Goal: Register for event/course

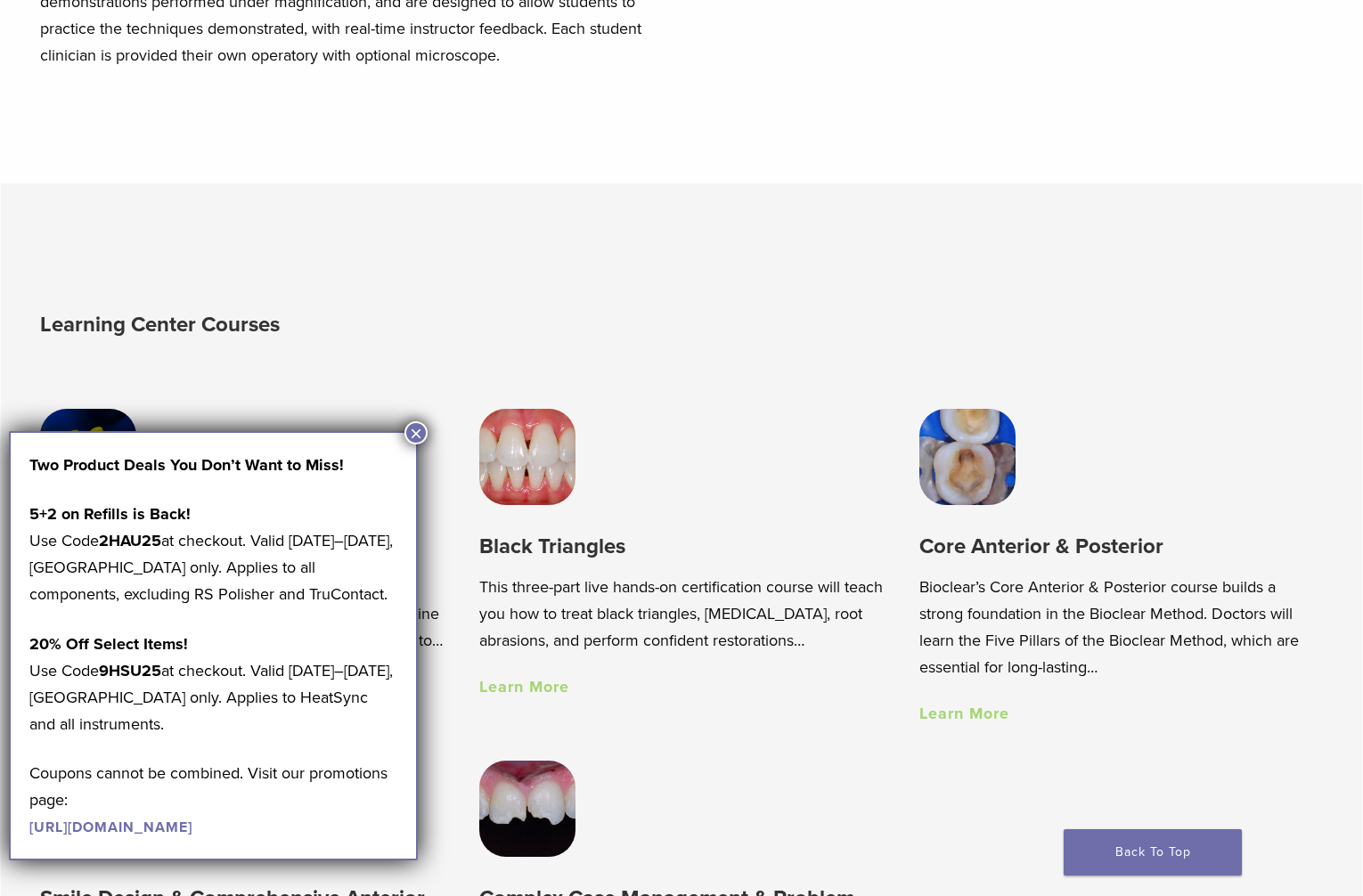
scroll to position [954, 0]
click at [422, 433] on button "×" at bounding box center [416, 433] width 23 height 23
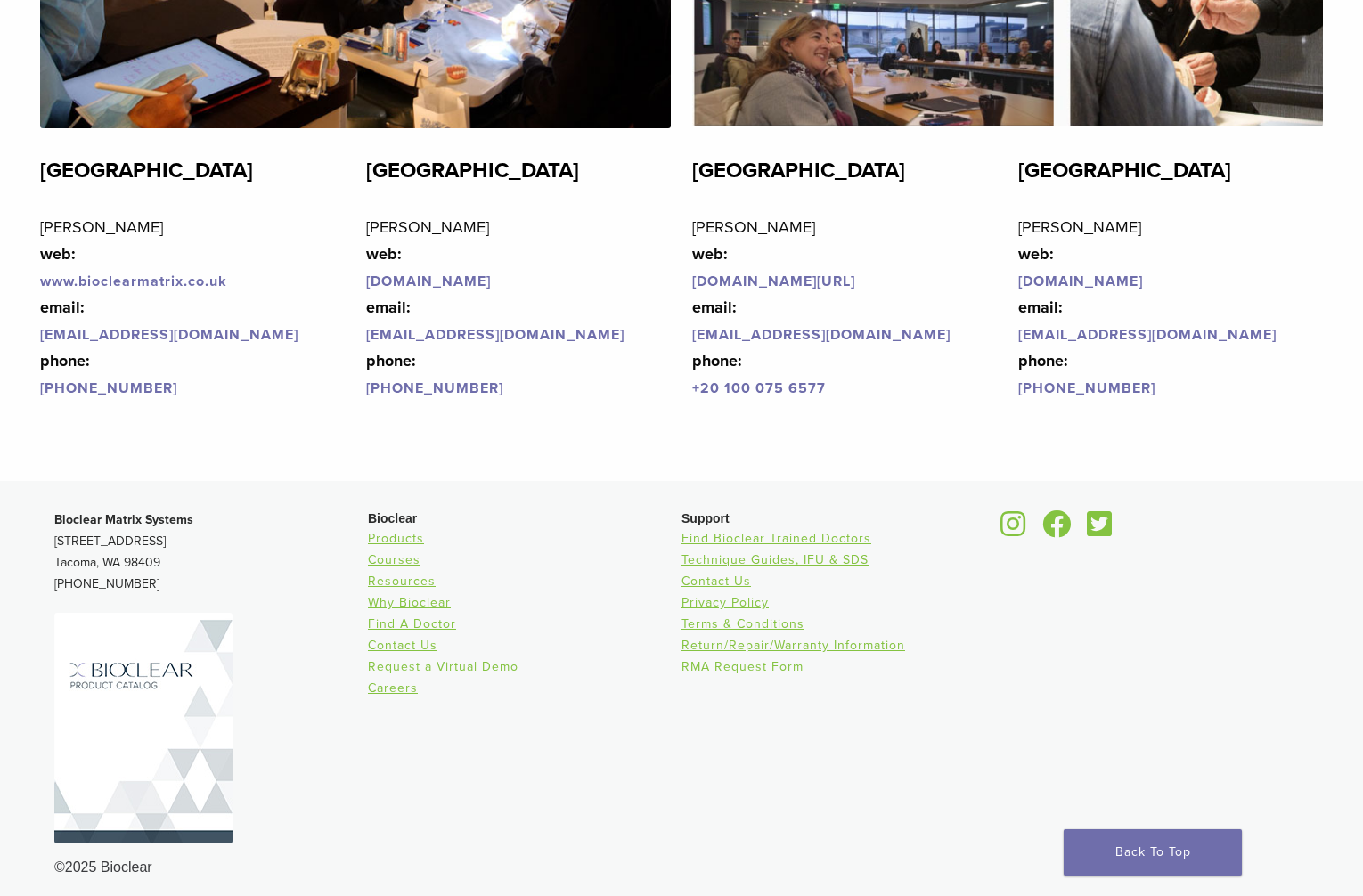
scroll to position [4218, 0]
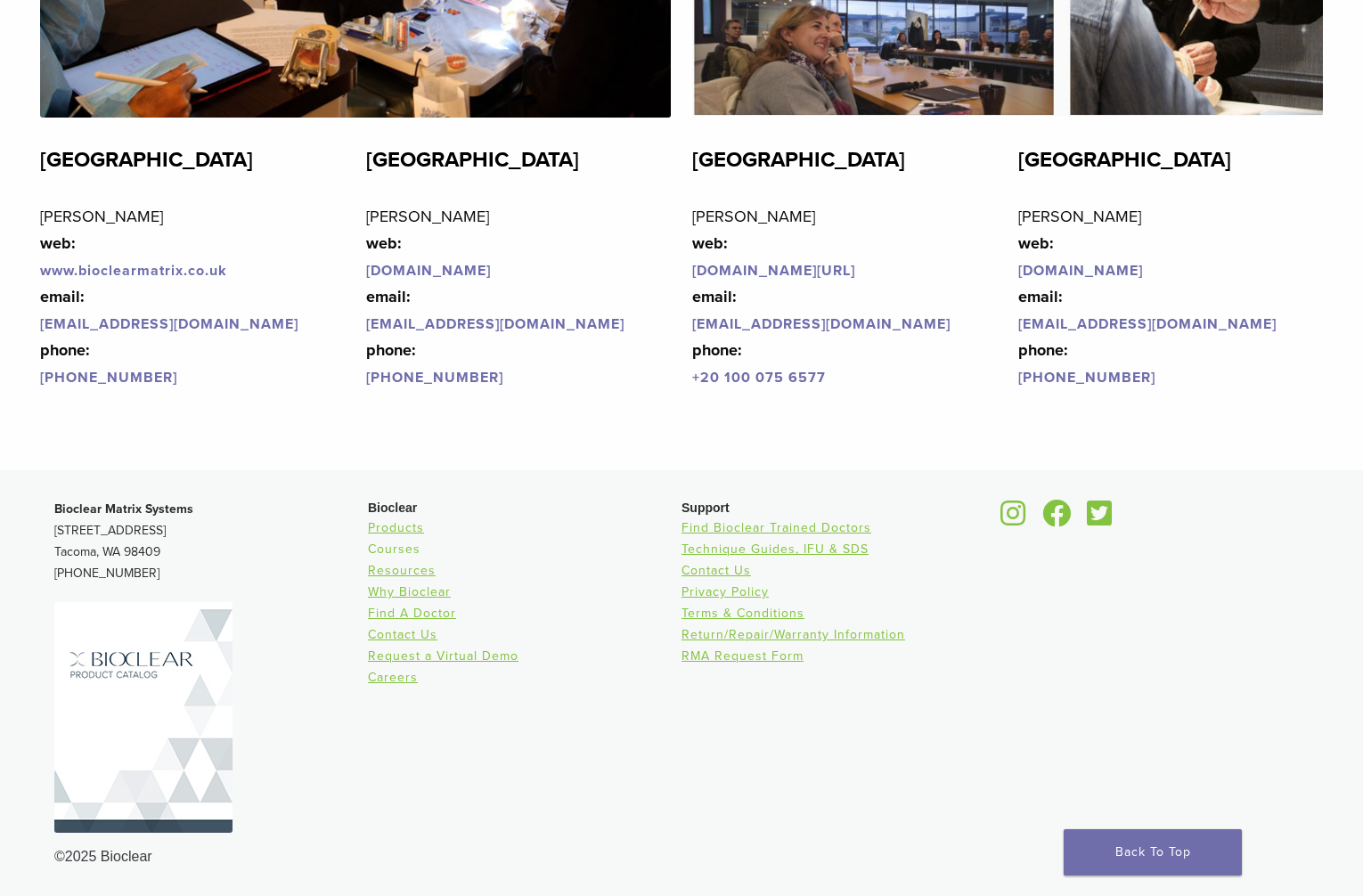
click at [403, 551] on link "Courses" at bounding box center [394, 549] width 53 height 15
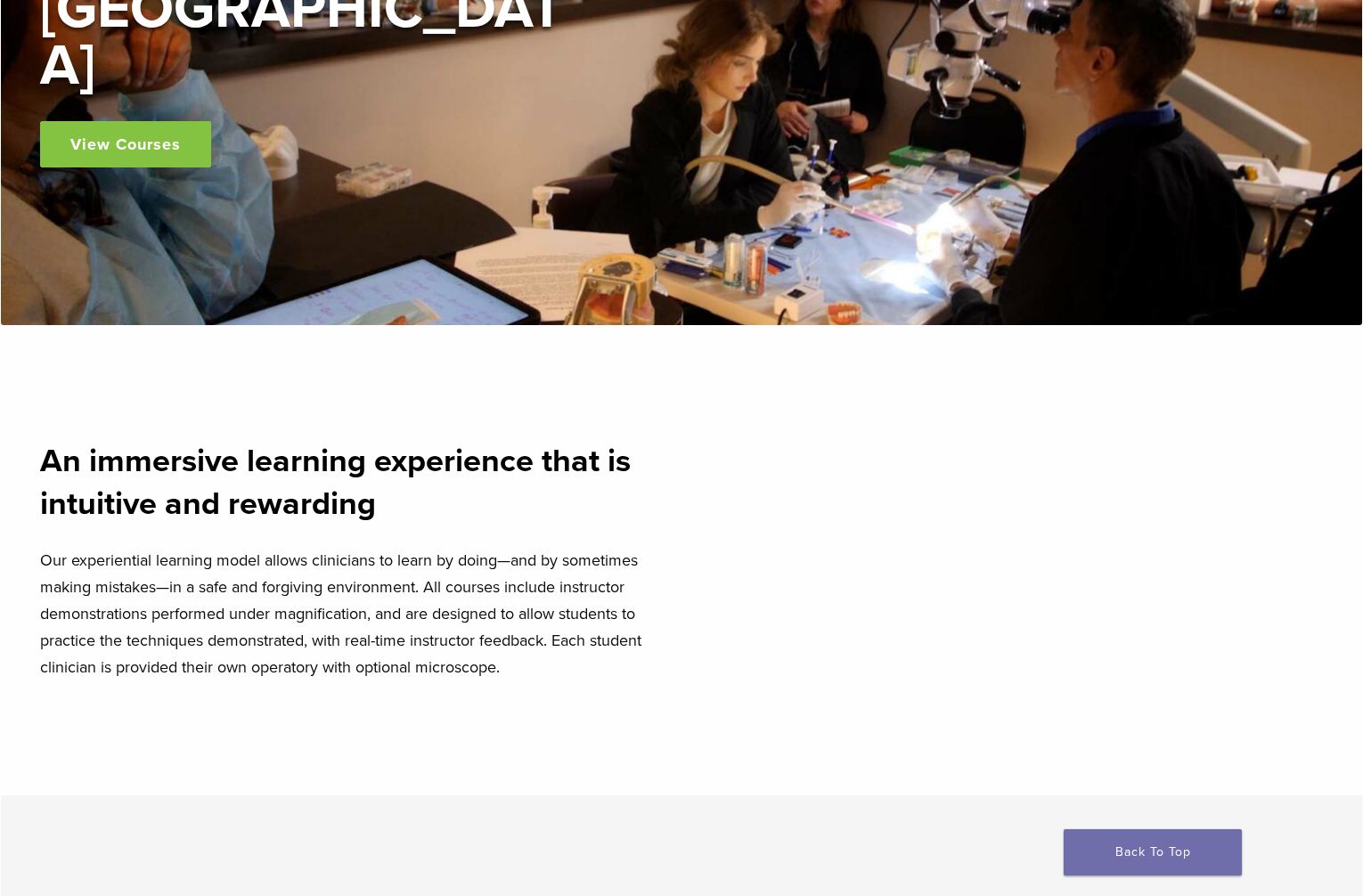
scroll to position [340, 0]
click at [146, 122] on link "View Courses" at bounding box center [125, 145] width 171 height 46
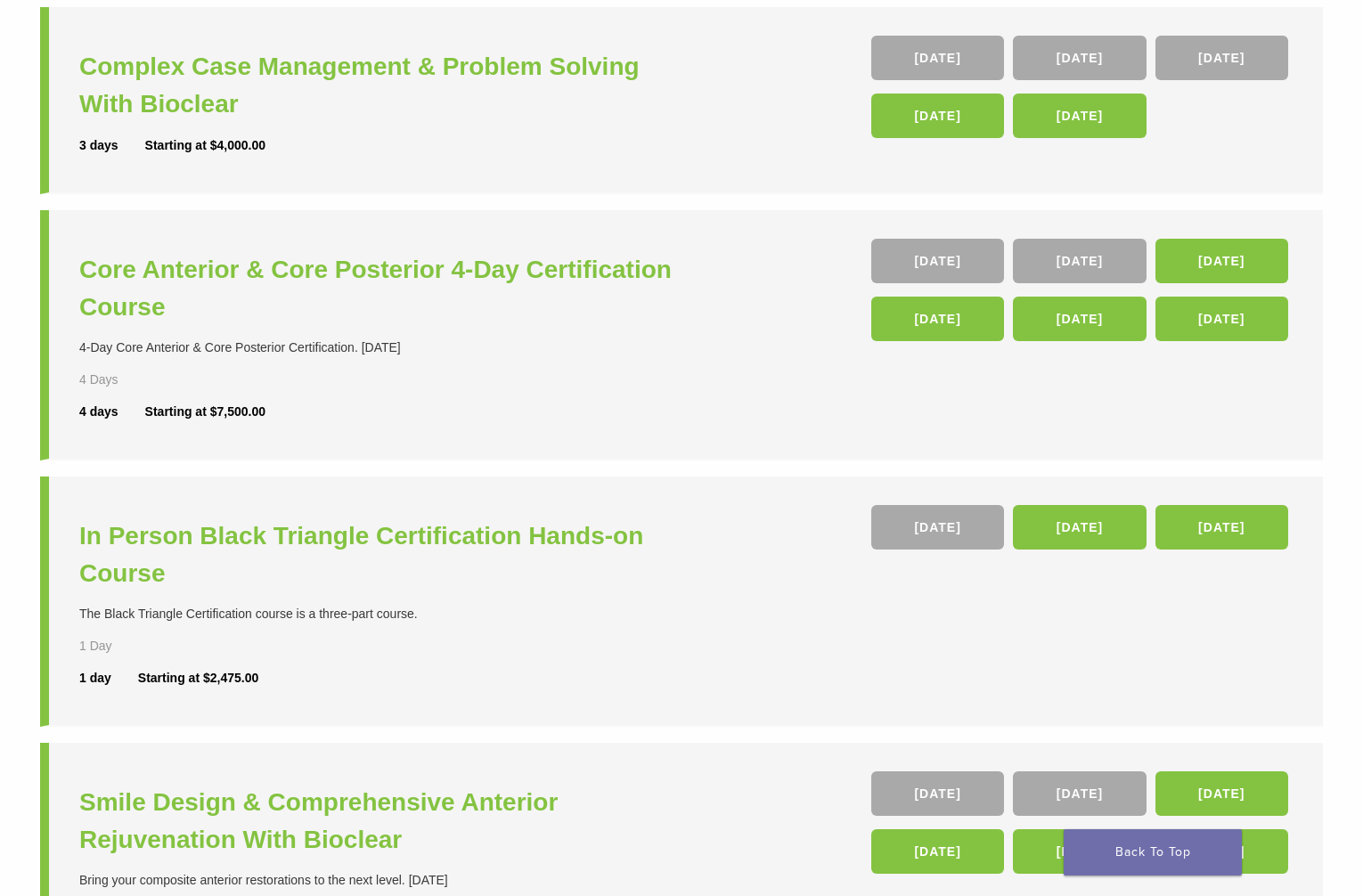
scroll to position [174, 0]
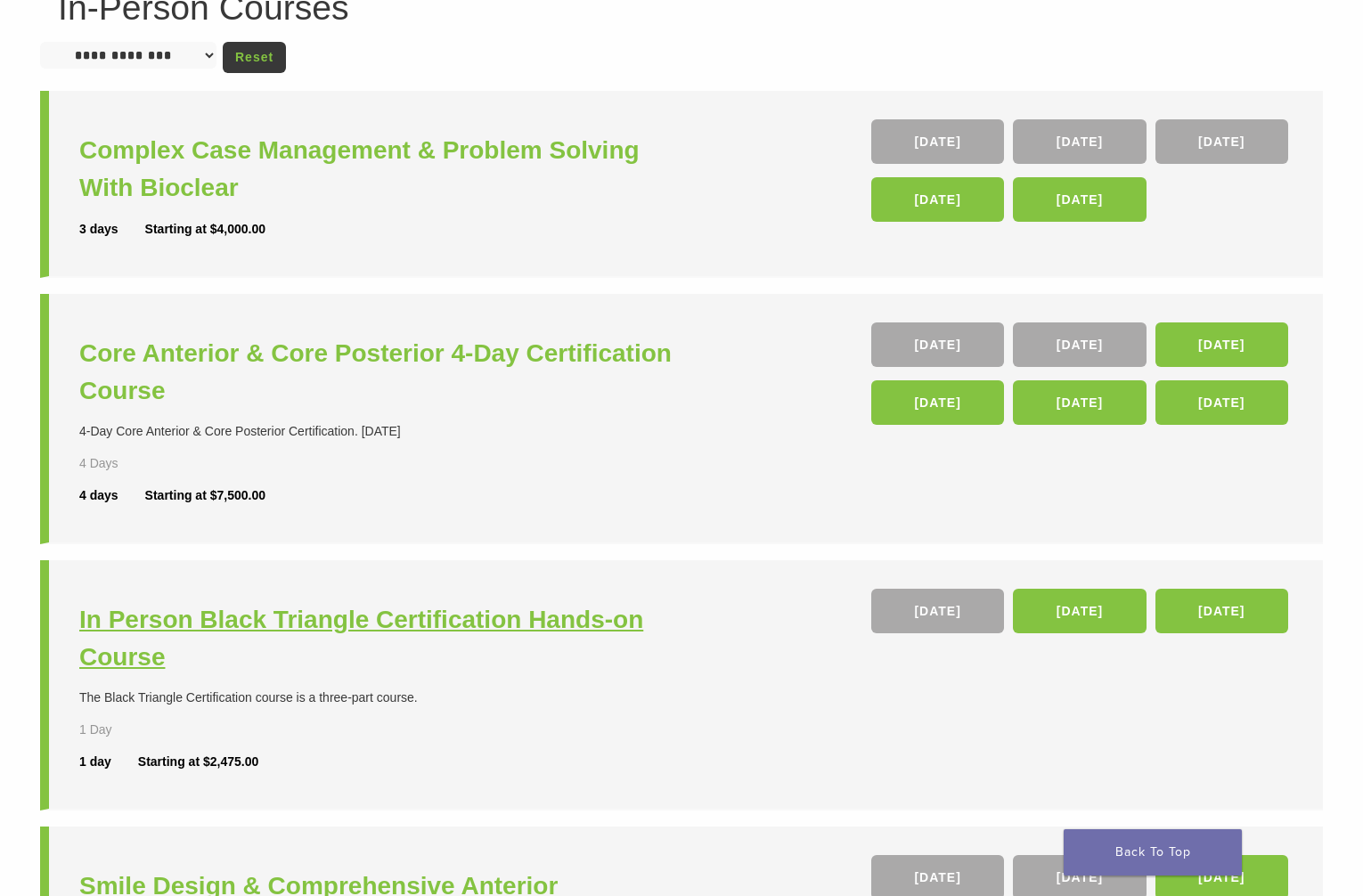
click at [373, 629] on h3 "In Person Black Triangle Certification Hands-on Course" at bounding box center [383, 639] width 607 height 74
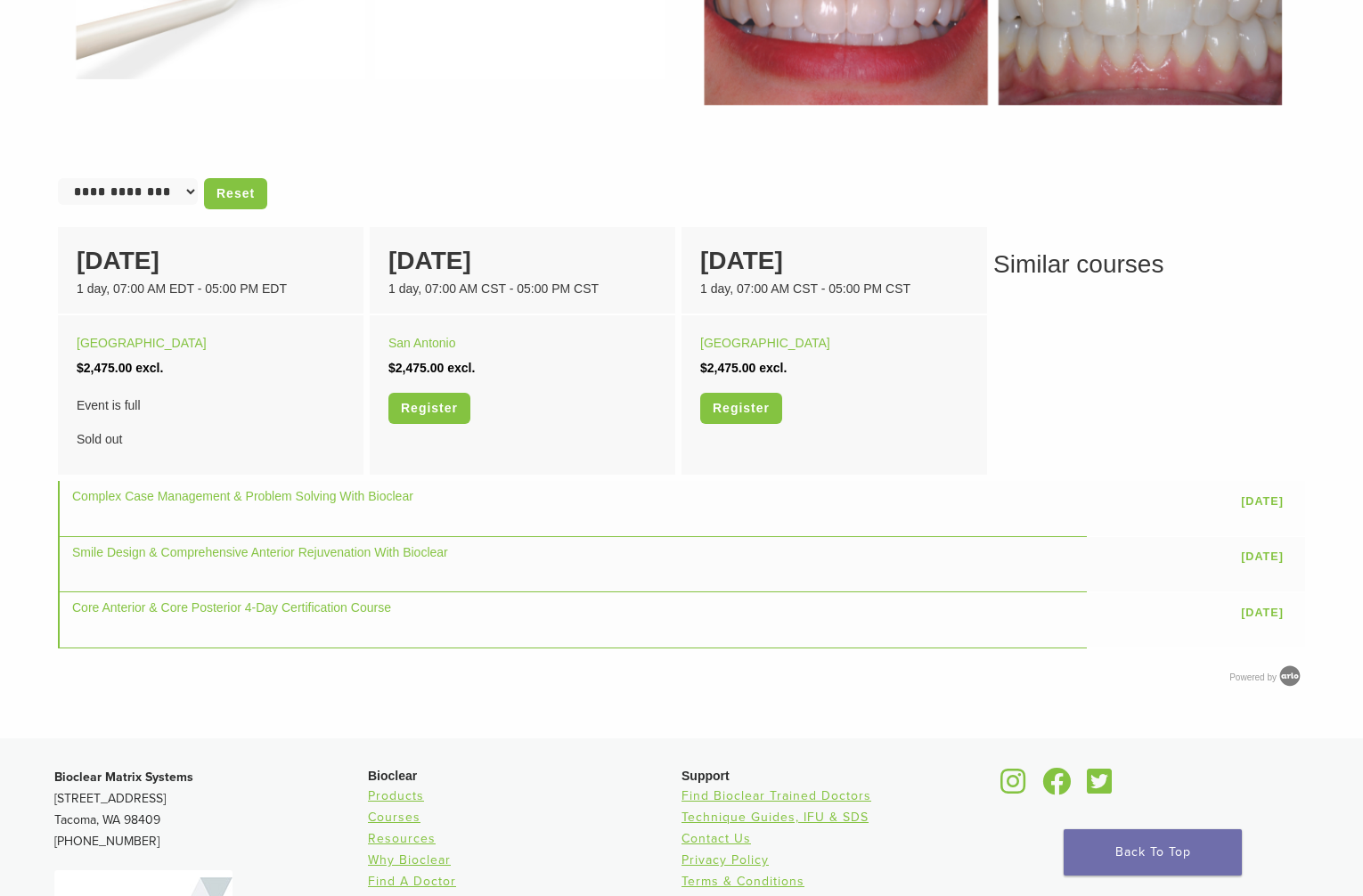
scroll to position [892, 0]
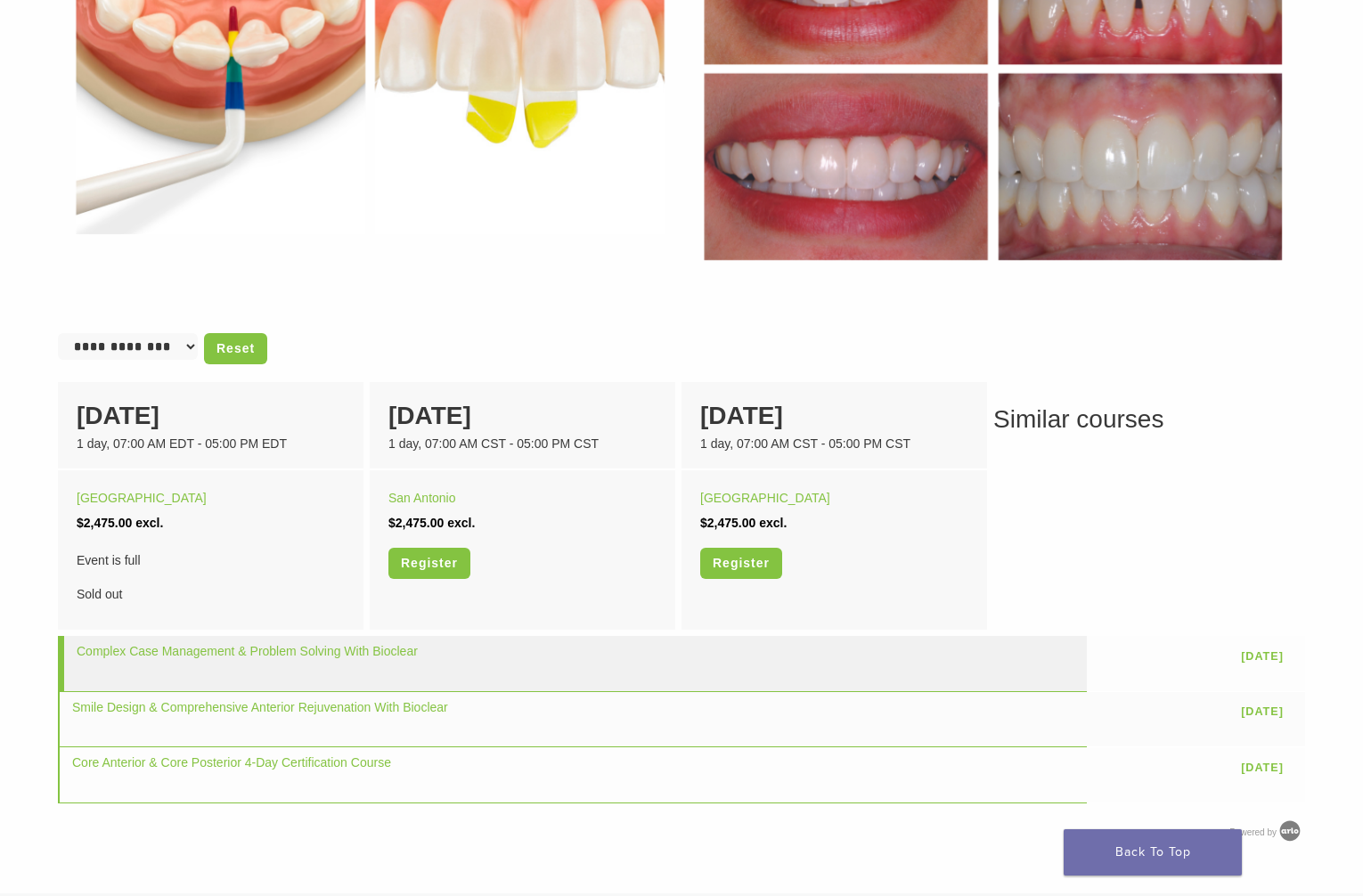
click at [610, 669] on td "Complex Case Management & Problem Solving With Bioclear" at bounding box center [571, 663] width 1028 height 55
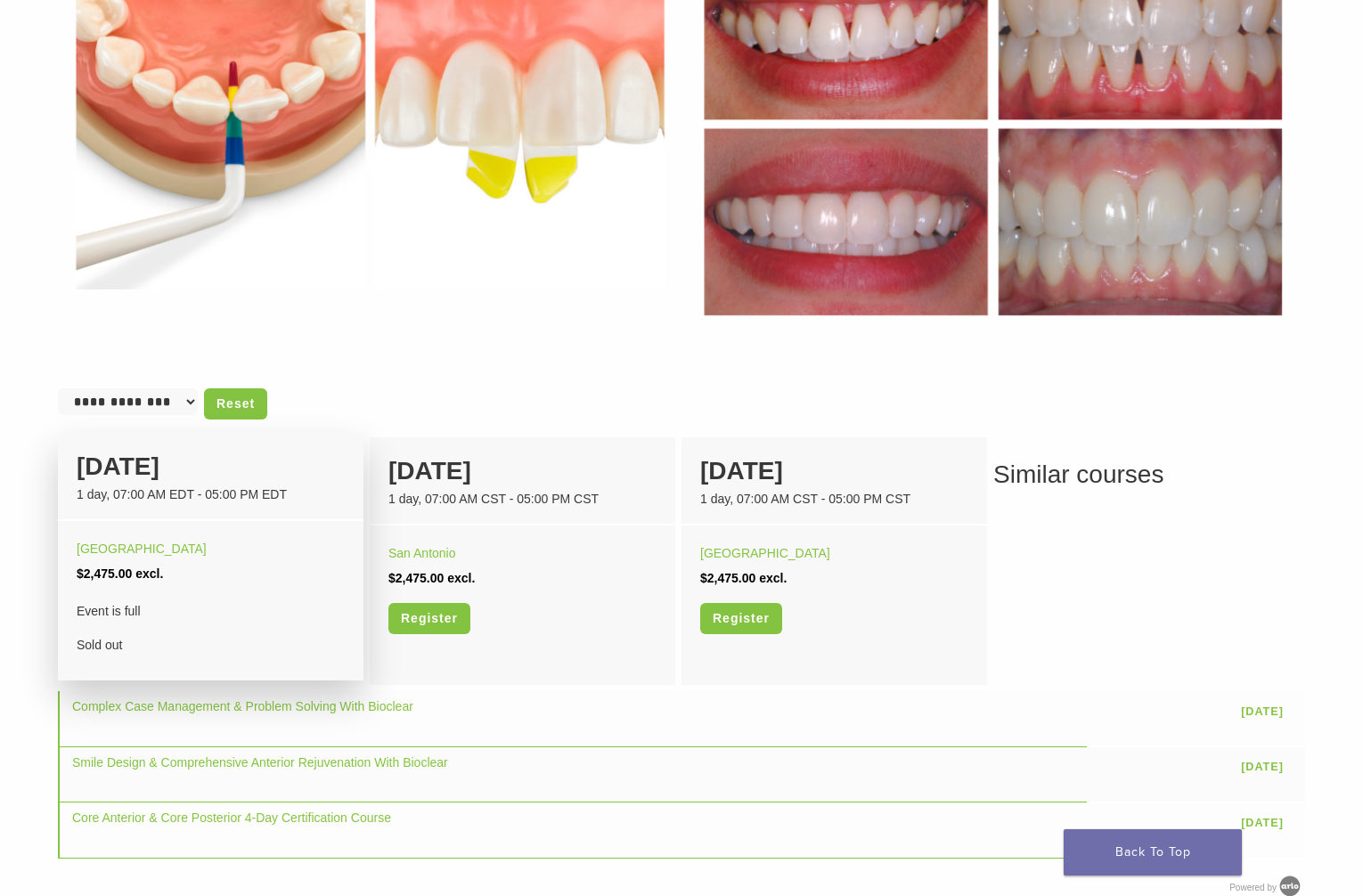
scroll to position [840, 0]
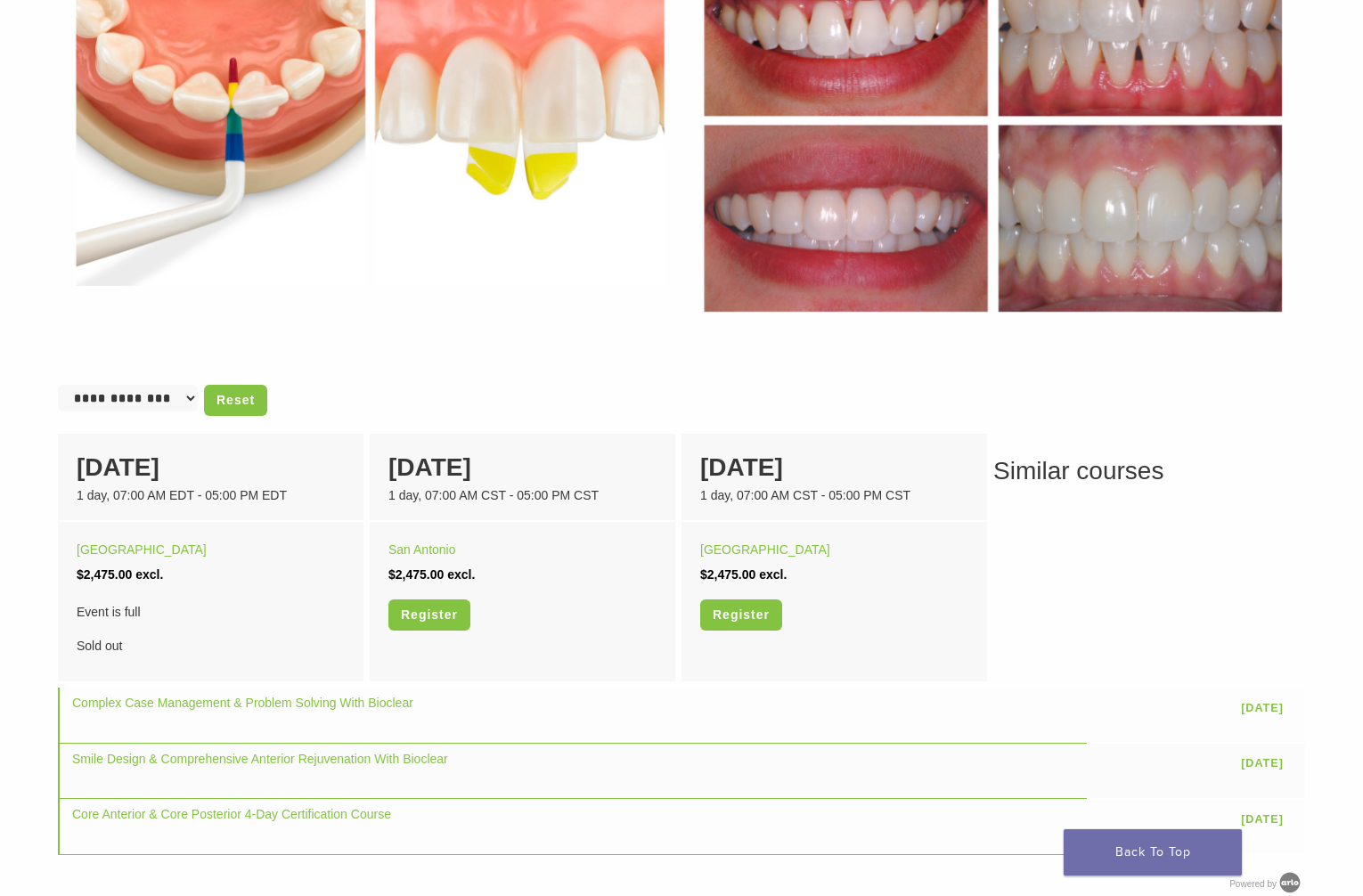
click at [147, 388] on select "**********" at bounding box center [127, 397] width 140 height 26
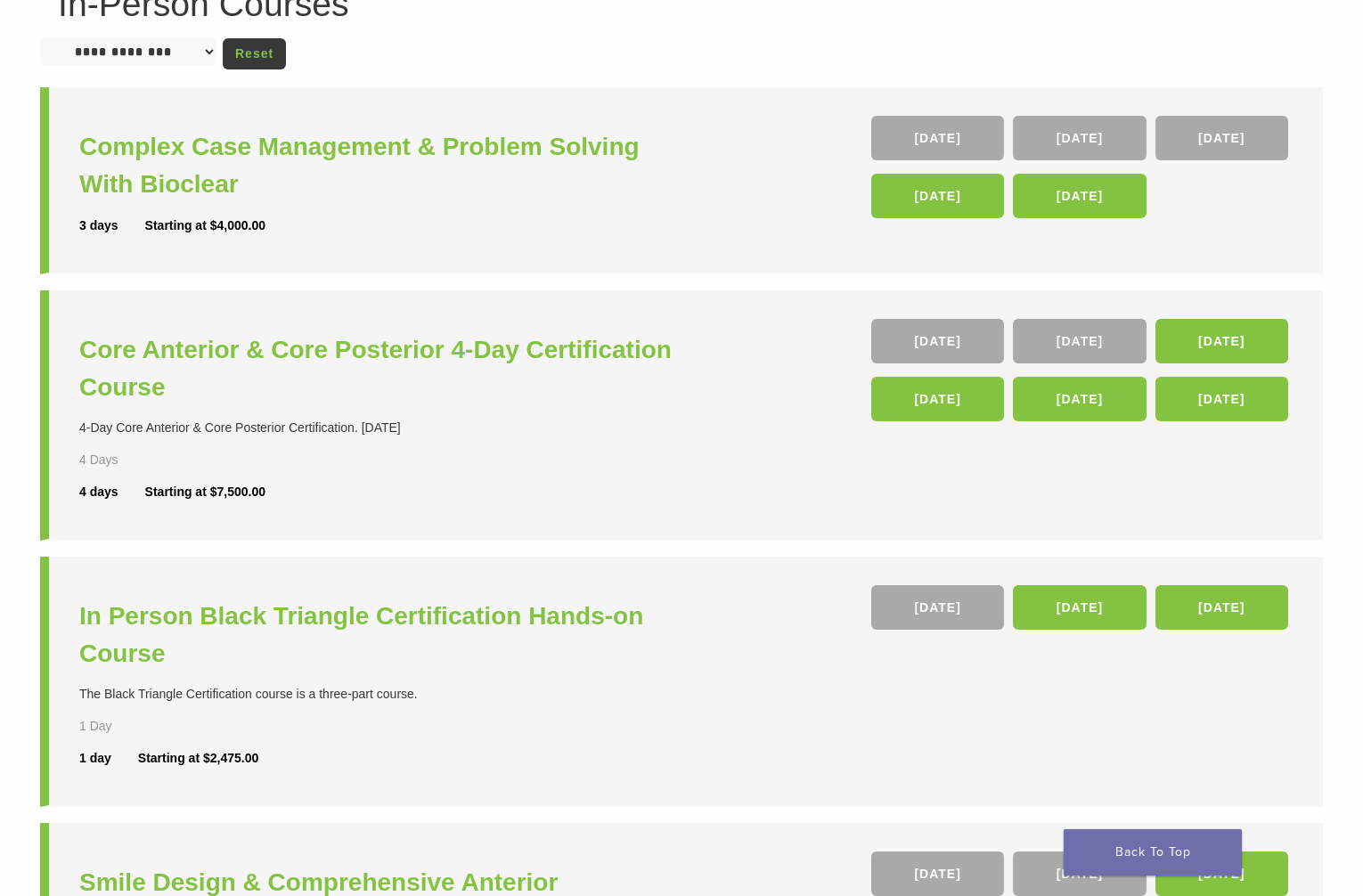
scroll to position [177, 0]
